Goal: Information Seeking & Learning: Find specific page/section

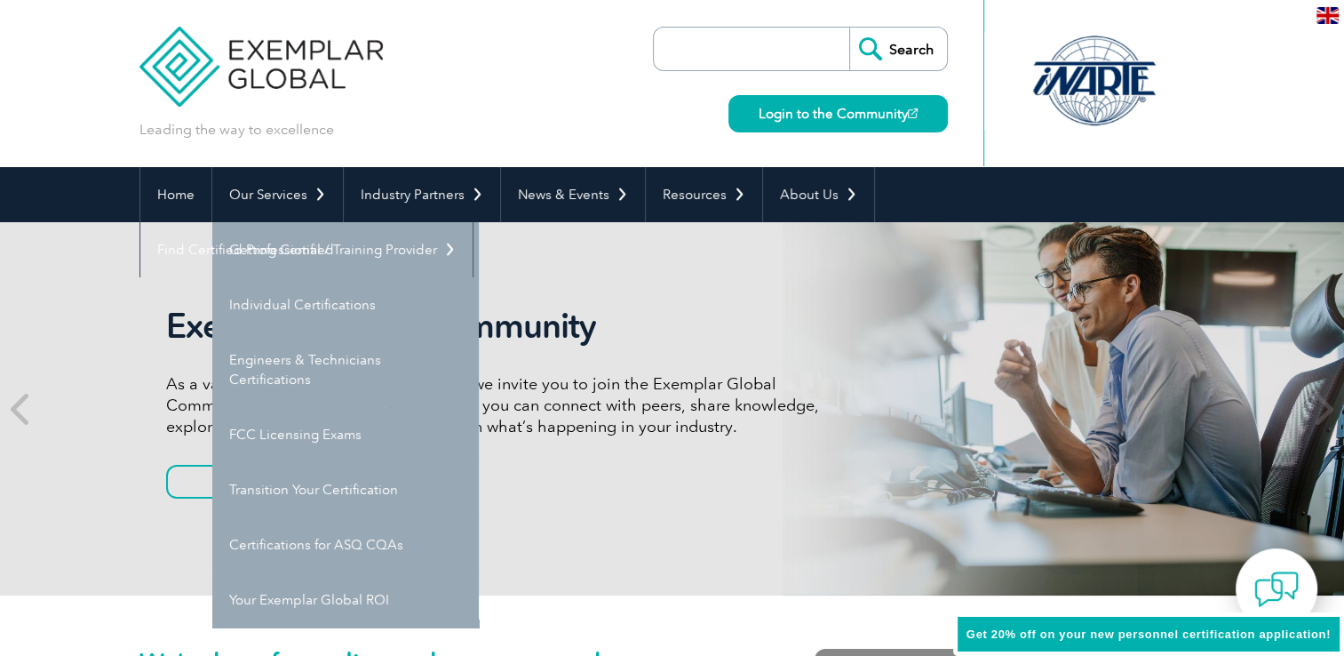
click at [315, 202] on link "Our Services" at bounding box center [277, 194] width 131 height 55
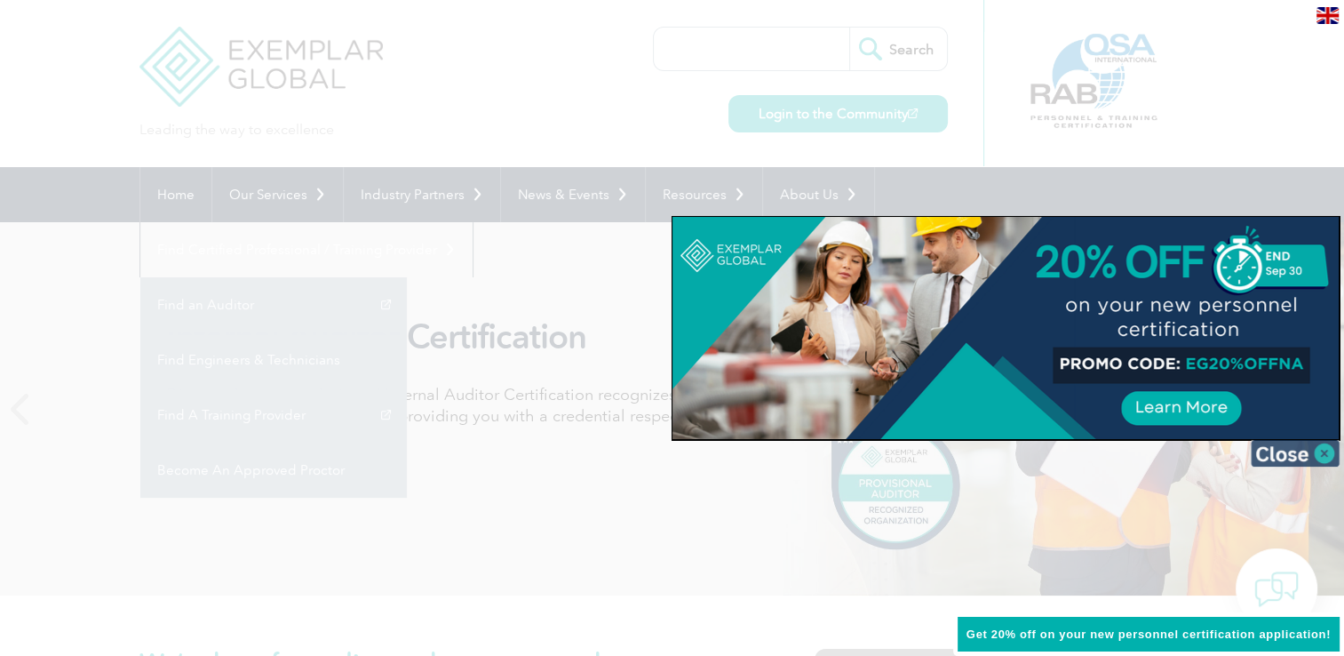
click at [1315, 458] on img at bounding box center [1295, 453] width 89 height 27
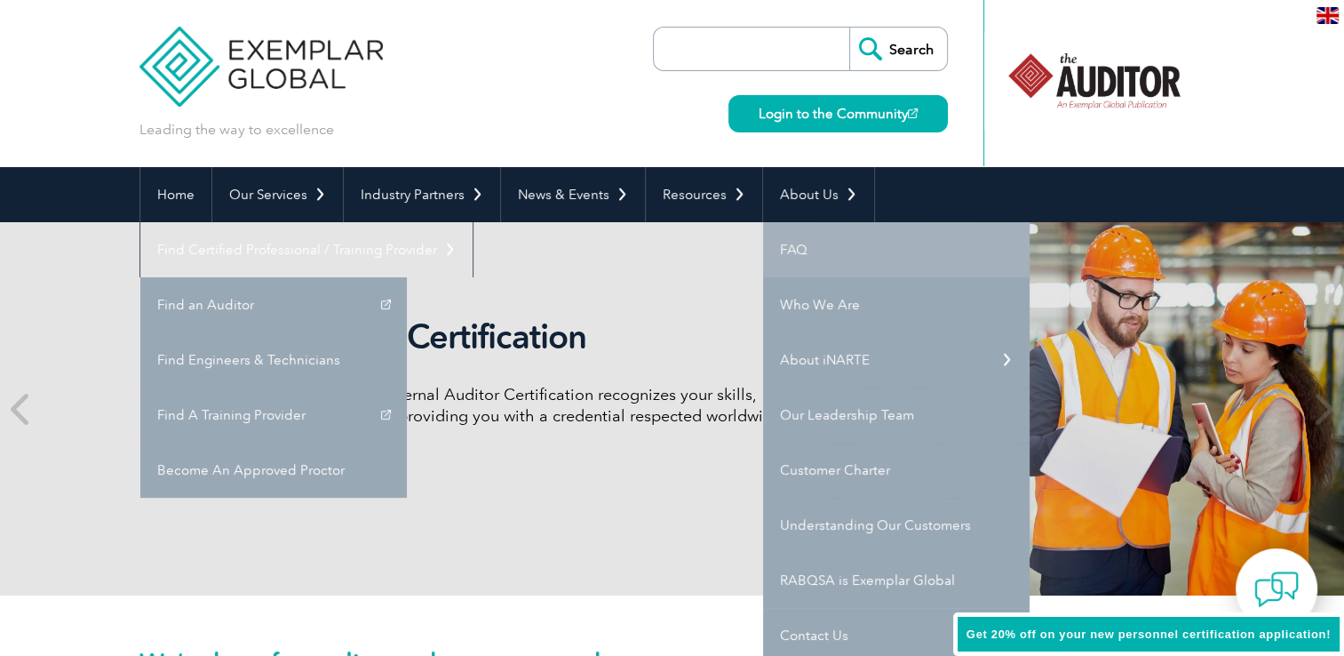
click at [795, 242] on link "FAQ" at bounding box center [896, 249] width 267 height 55
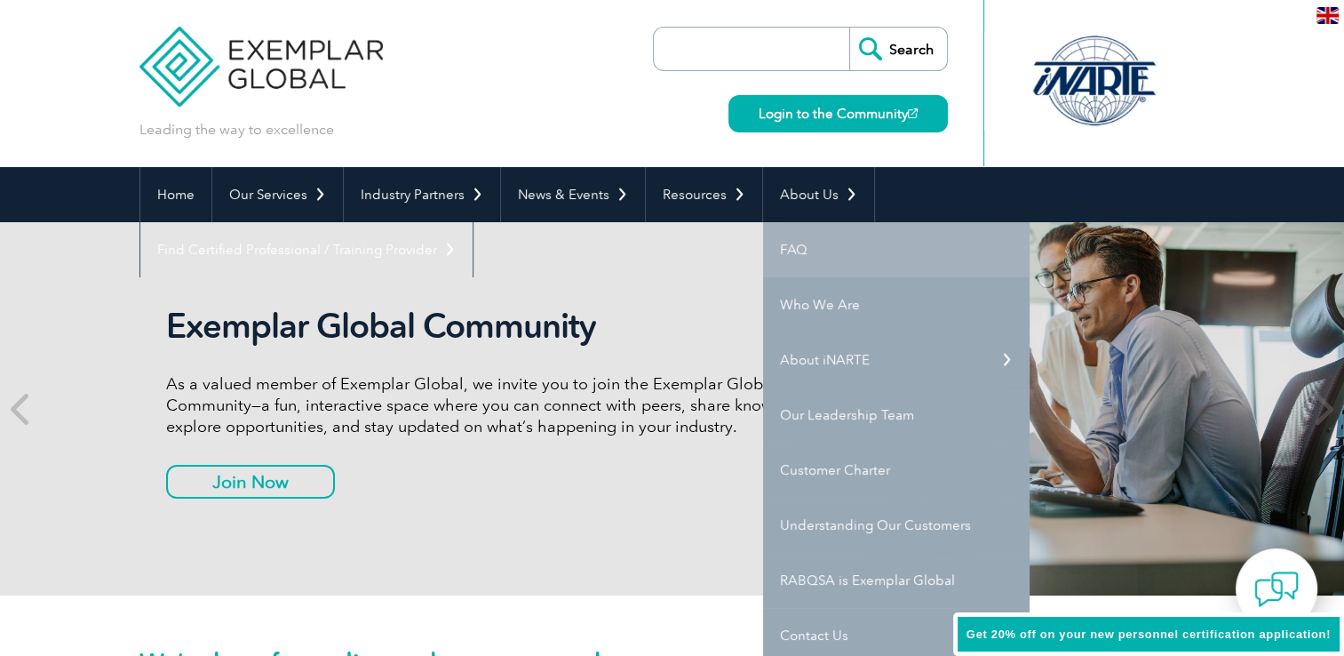
click at [779, 239] on link "FAQ" at bounding box center [896, 249] width 267 height 55
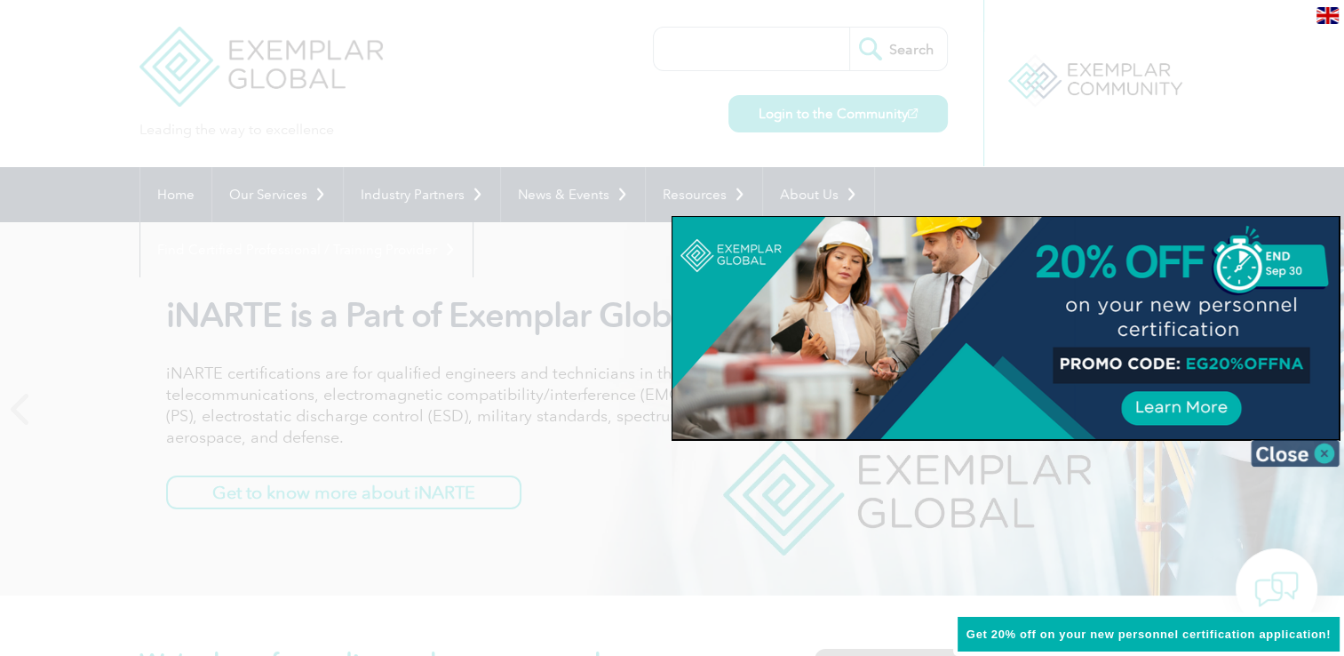
click at [1318, 459] on img at bounding box center [1295, 453] width 89 height 27
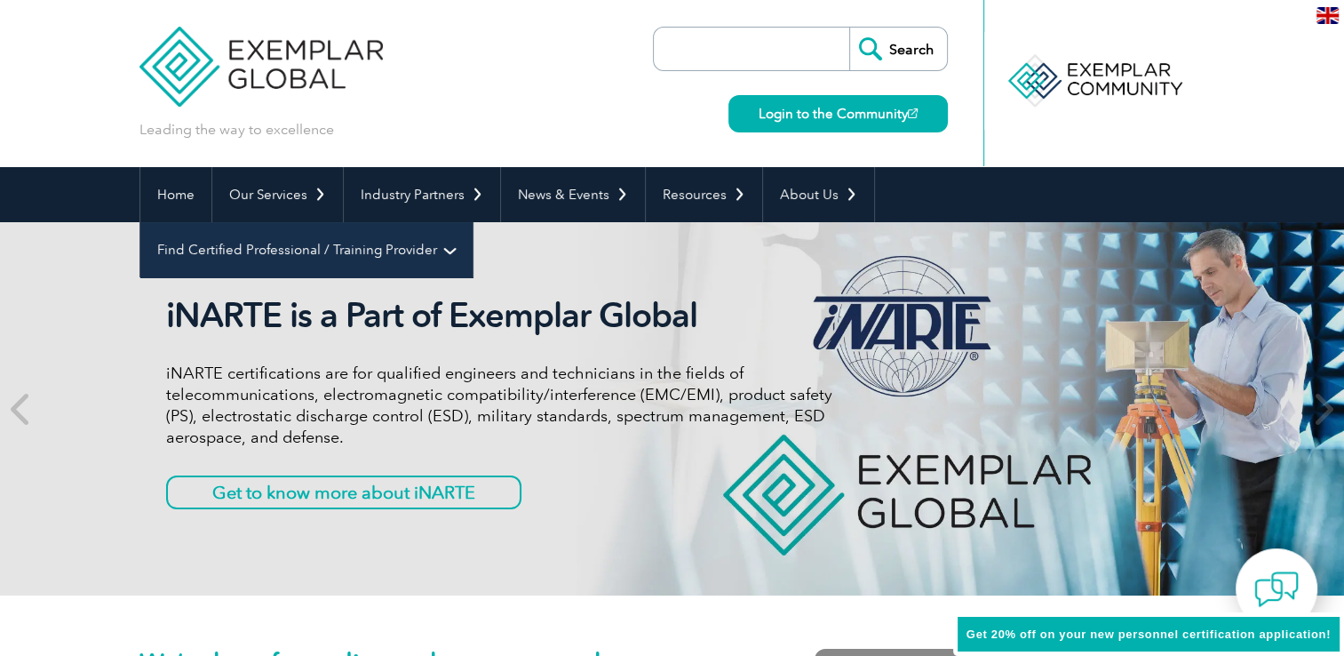
click at [473, 222] on link "Find Certified Professional / Training Provider" at bounding box center [306, 249] width 332 height 55
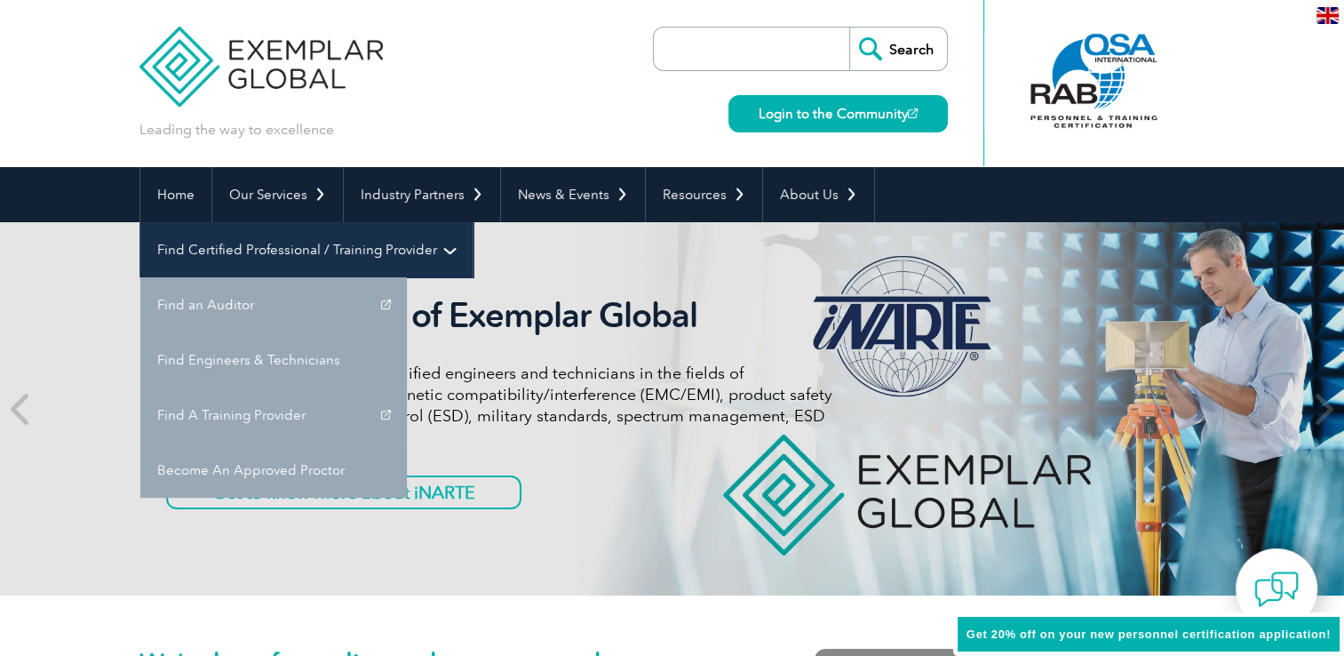
click at [473, 222] on link "Find Certified Professional / Training Provider" at bounding box center [306, 249] width 332 height 55
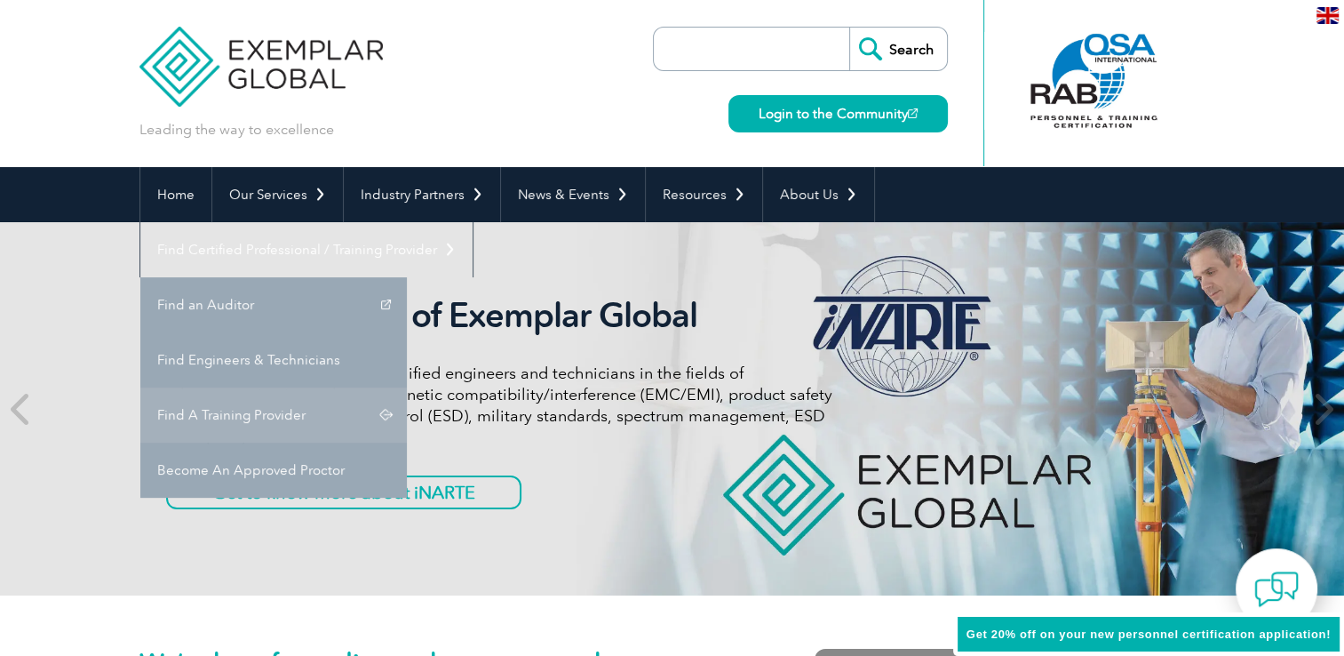
click at [407, 387] on link "Find A Training Provider" at bounding box center [273, 414] width 267 height 55
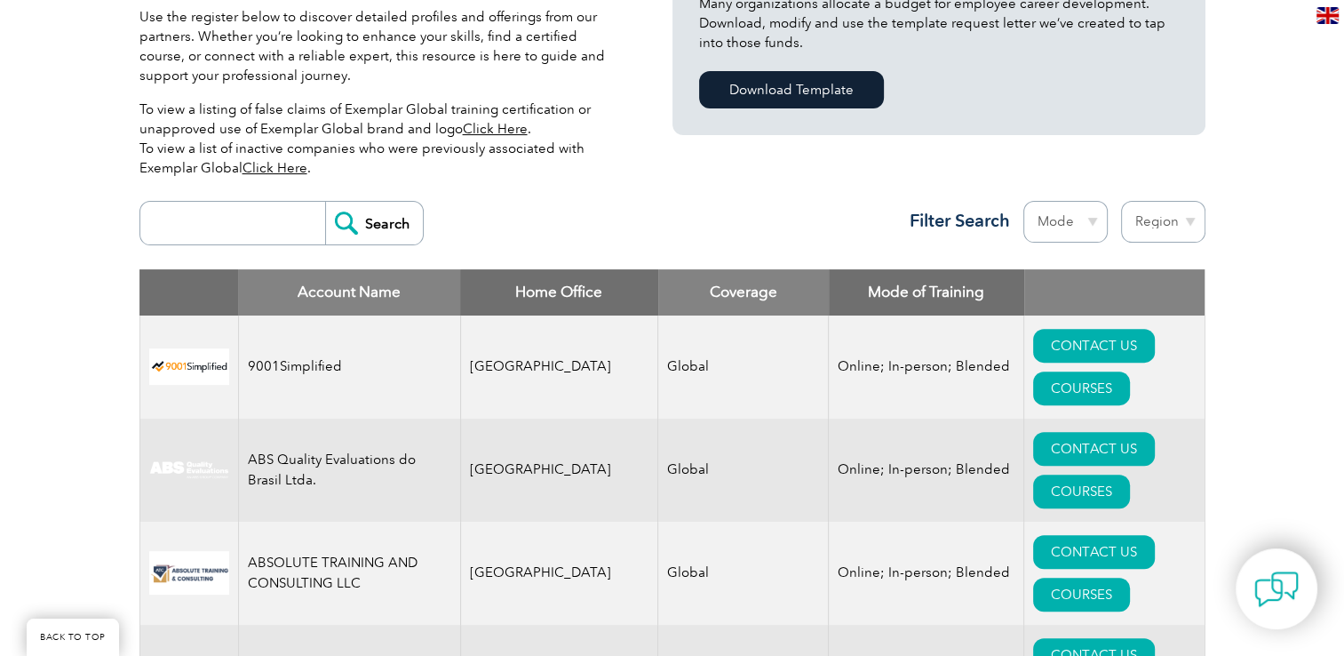
scroll to position [514, 0]
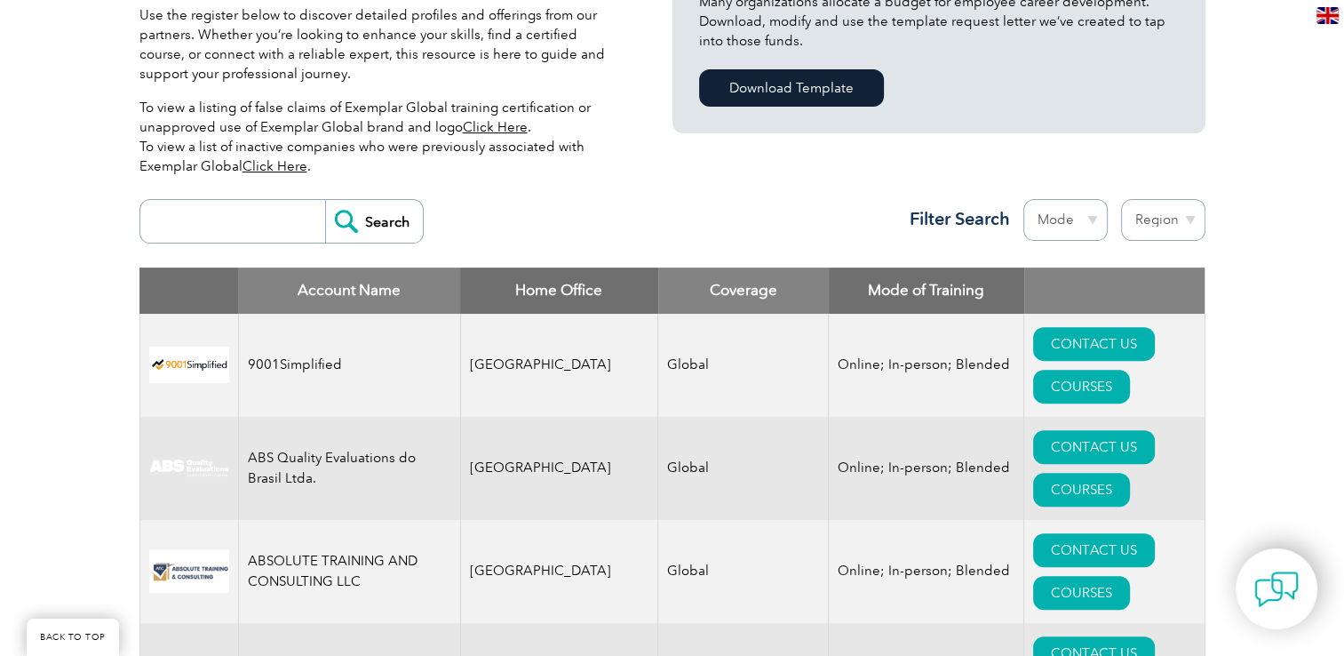
click at [211, 212] on input "search" at bounding box center [237, 221] width 176 height 43
type input "Secura"
click at [380, 220] on input "Search" at bounding box center [374, 221] width 98 height 43
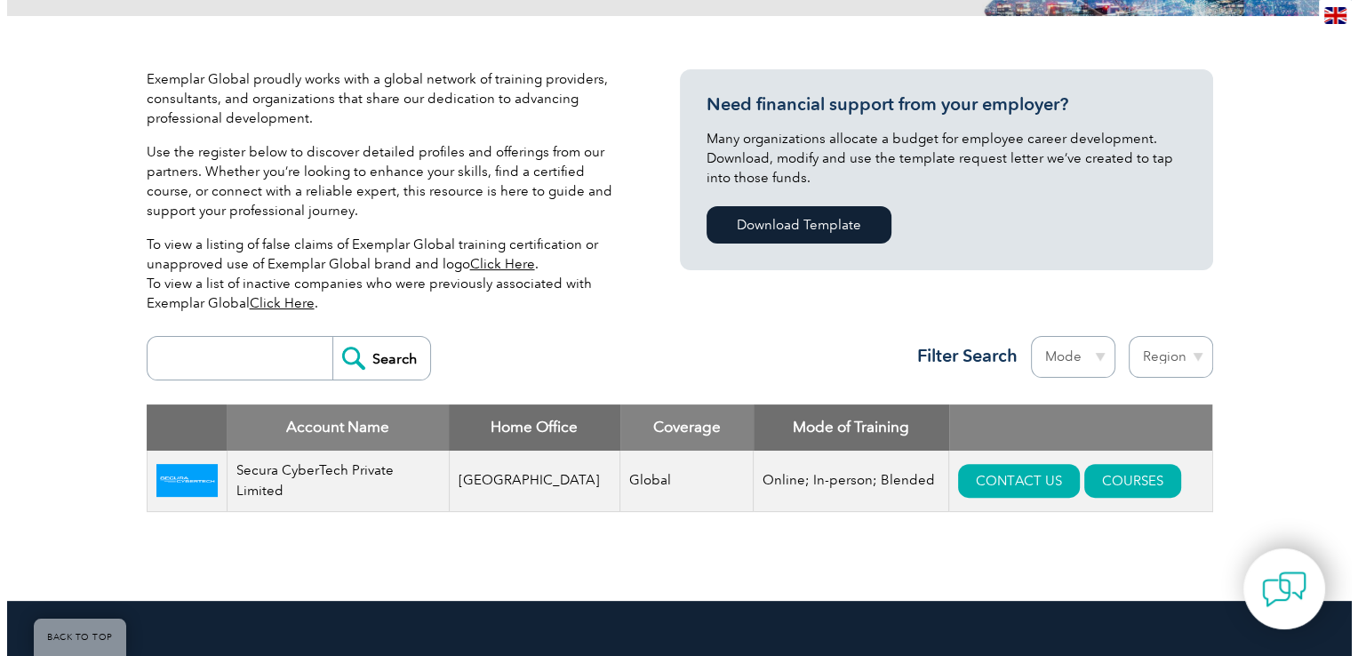
scroll to position [378, 0]
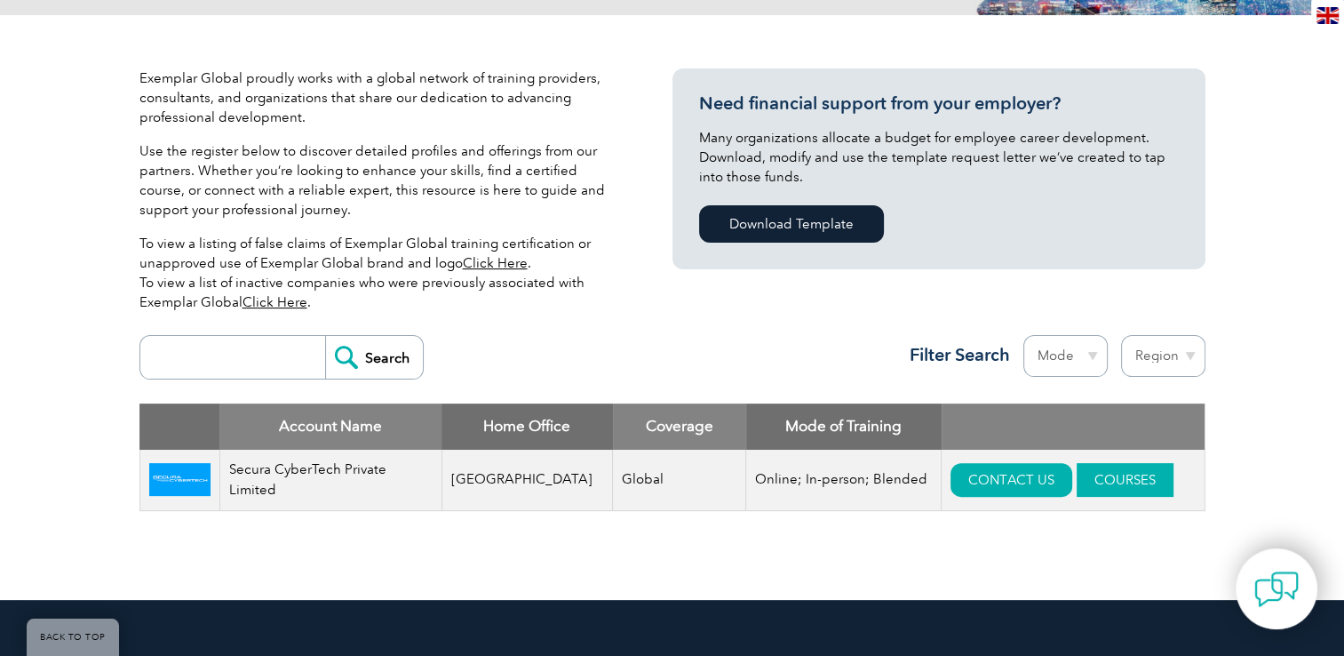
click at [1077, 474] on link "COURSES" at bounding box center [1125, 480] width 97 height 34
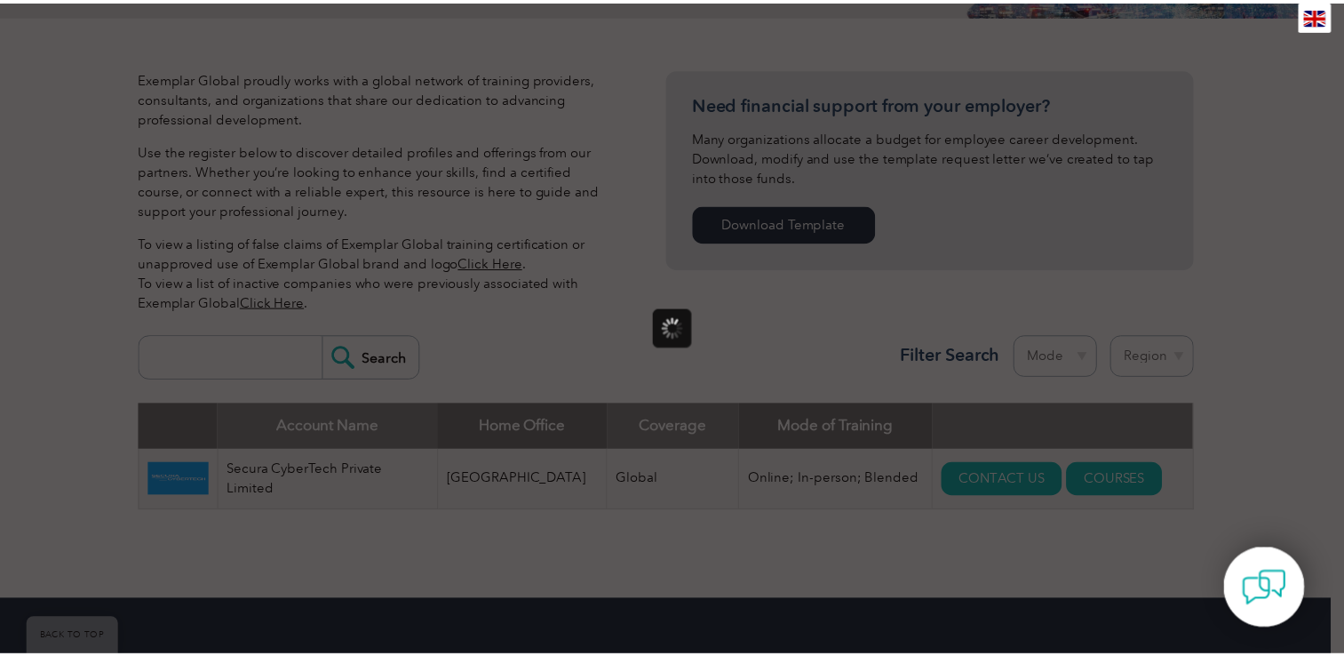
scroll to position [0, 0]
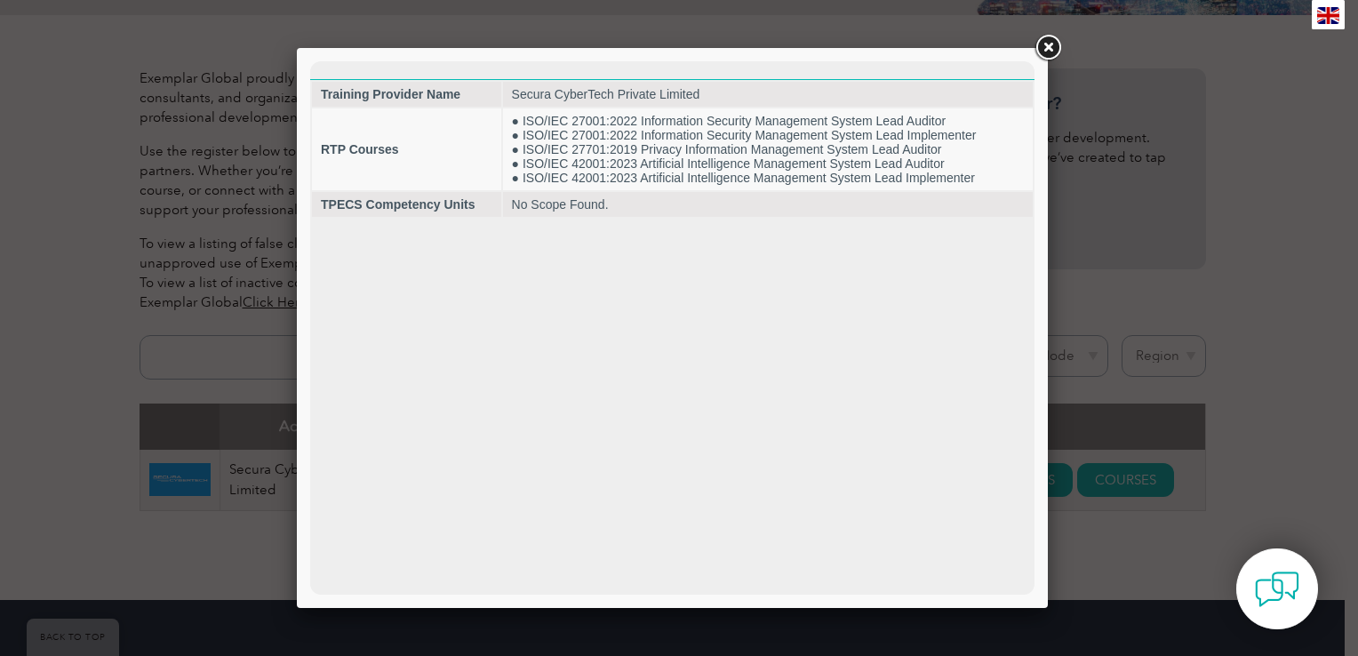
click at [1045, 51] on link at bounding box center [1048, 48] width 32 height 32
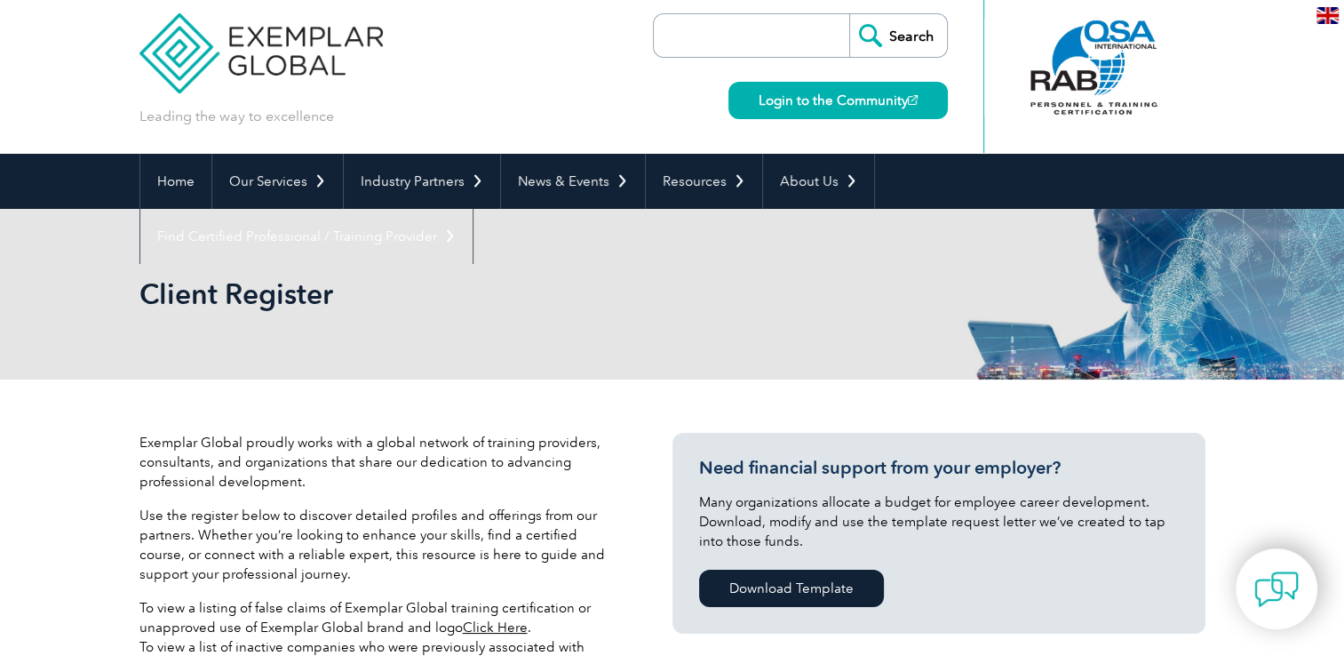
scroll to position [3, 0]
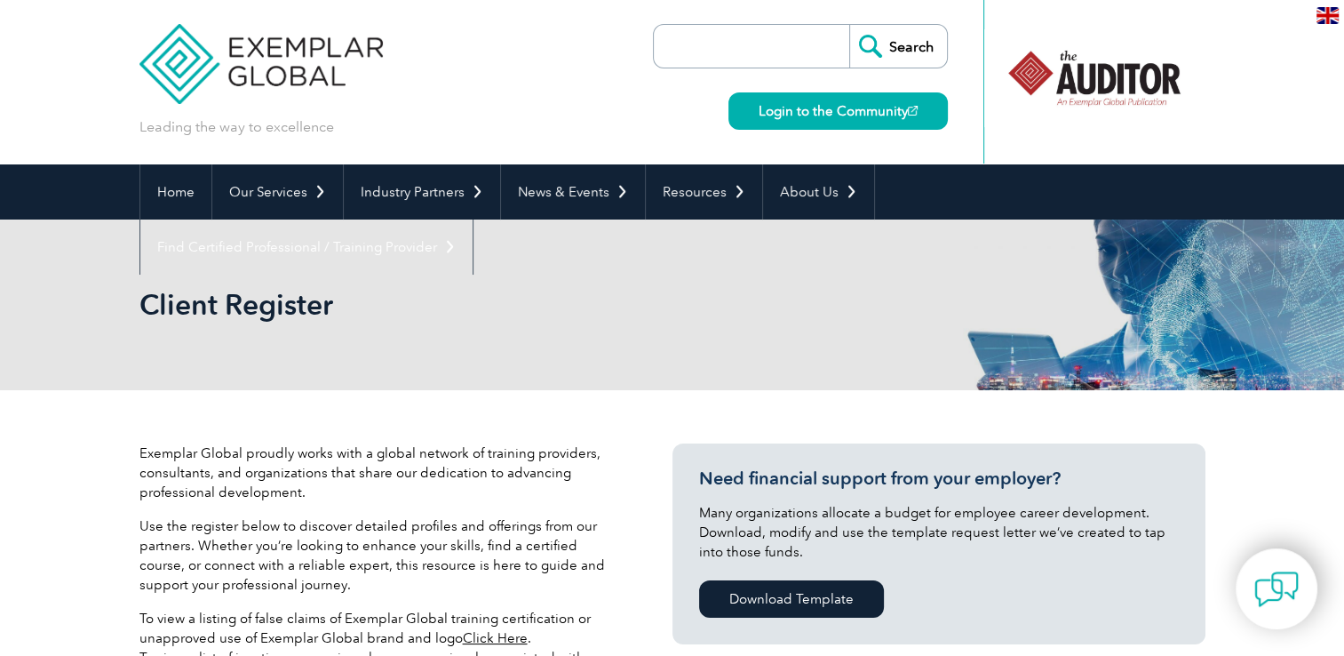
click at [277, 379] on div "Client Register" at bounding box center [673, 304] width 1066 height 171
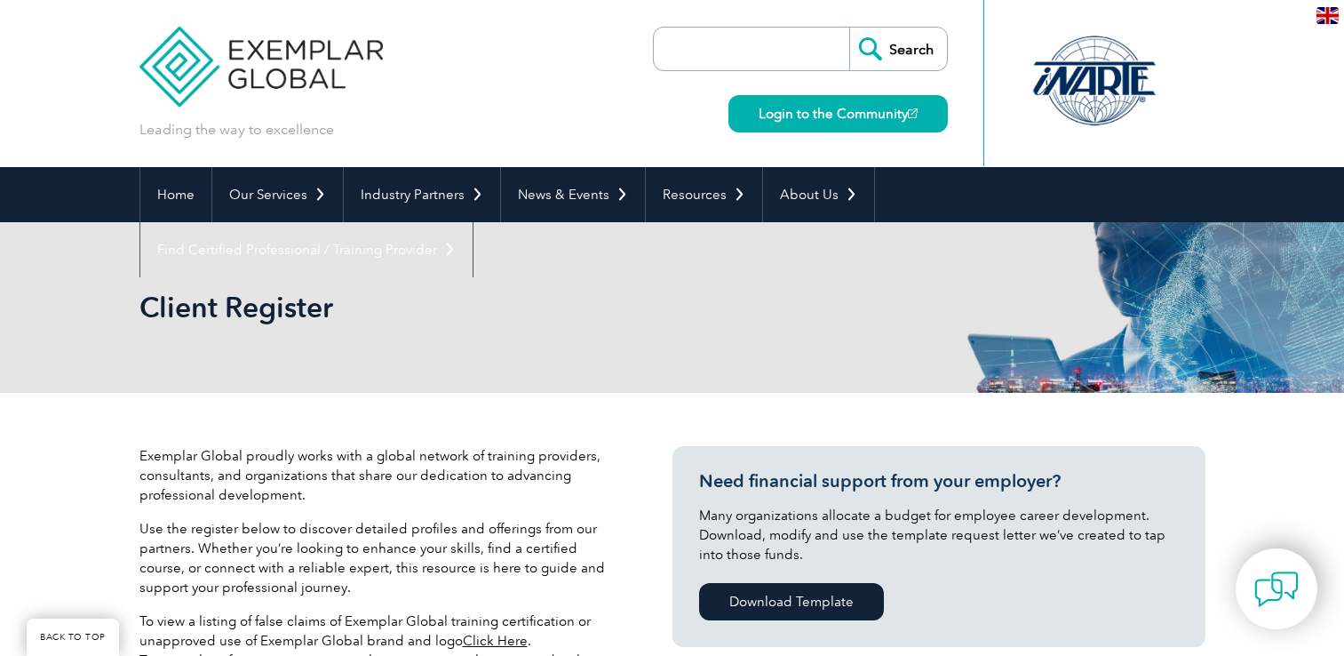
scroll to position [514, 0]
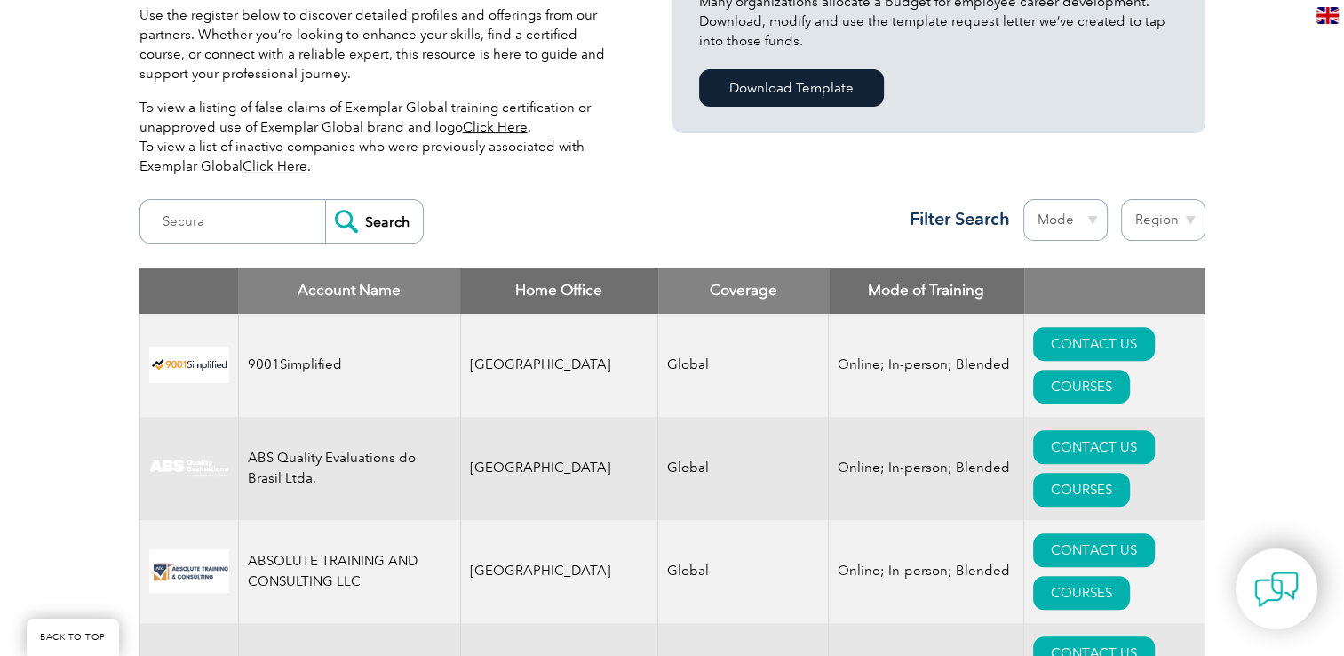
click at [193, 225] on input "Secura" at bounding box center [237, 221] width 176 height 43
click at [362, 206] on input "Search" at bounding box center [374, 221] width 98 height 43
